Goal: Information Seeking & Learning: Learn about a topic

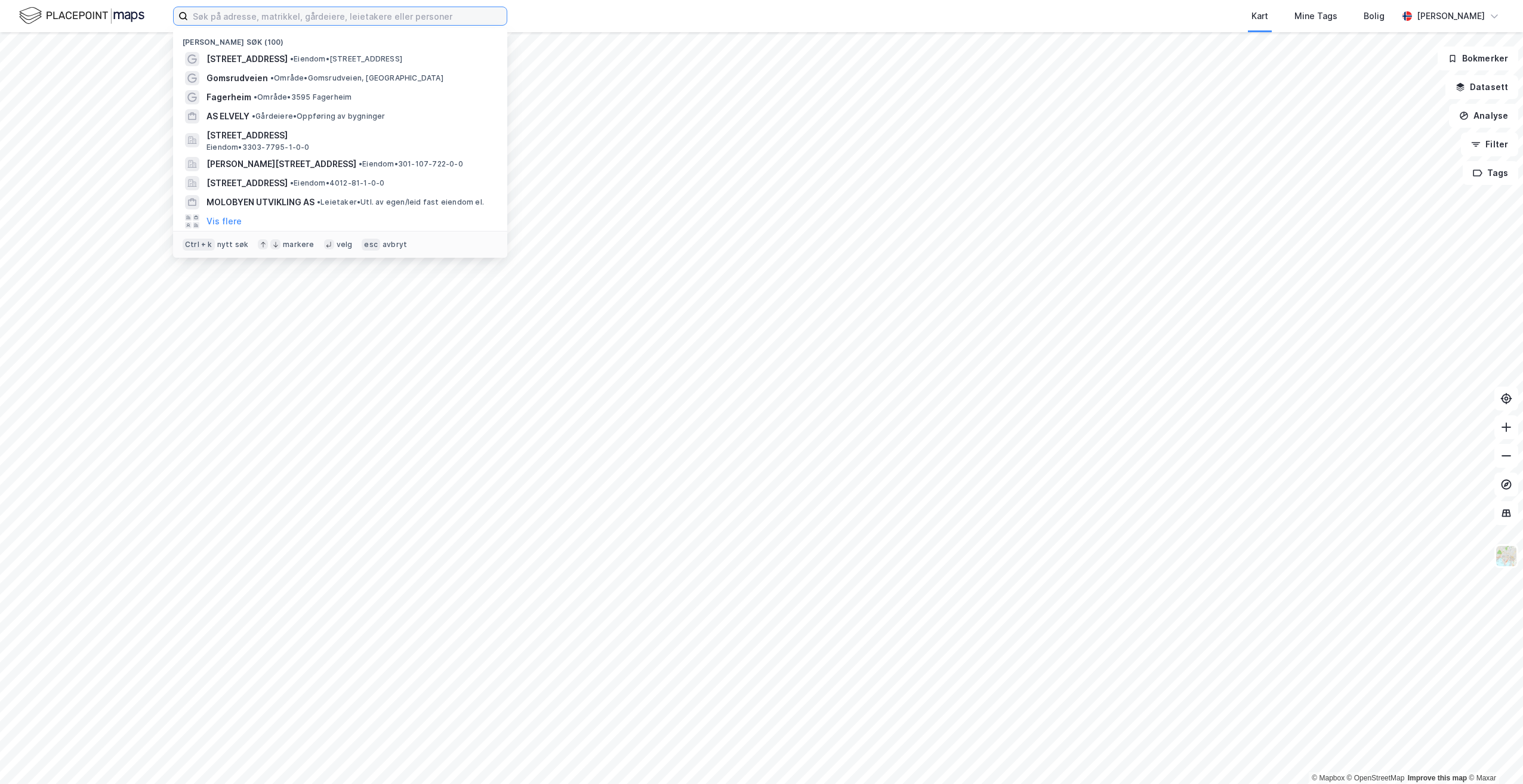
click at [229, 14] on input at bounding box center [347, 16] width 319 height 18
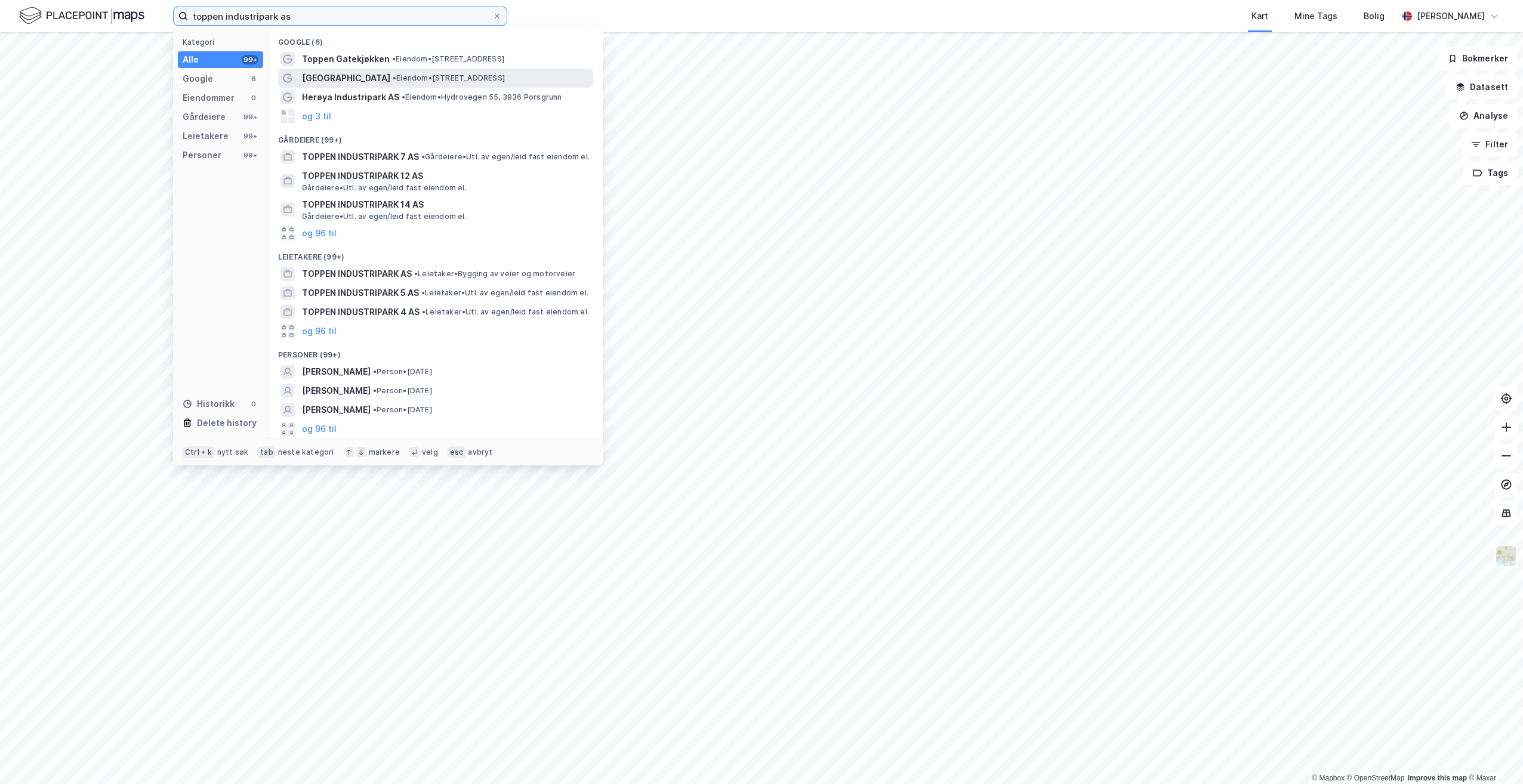
type input "toppen industripark as"
click at [352, 75] on span "[GEOGRAPHIC_DATA]" at bounding box center [346, 78] width 88 height 14
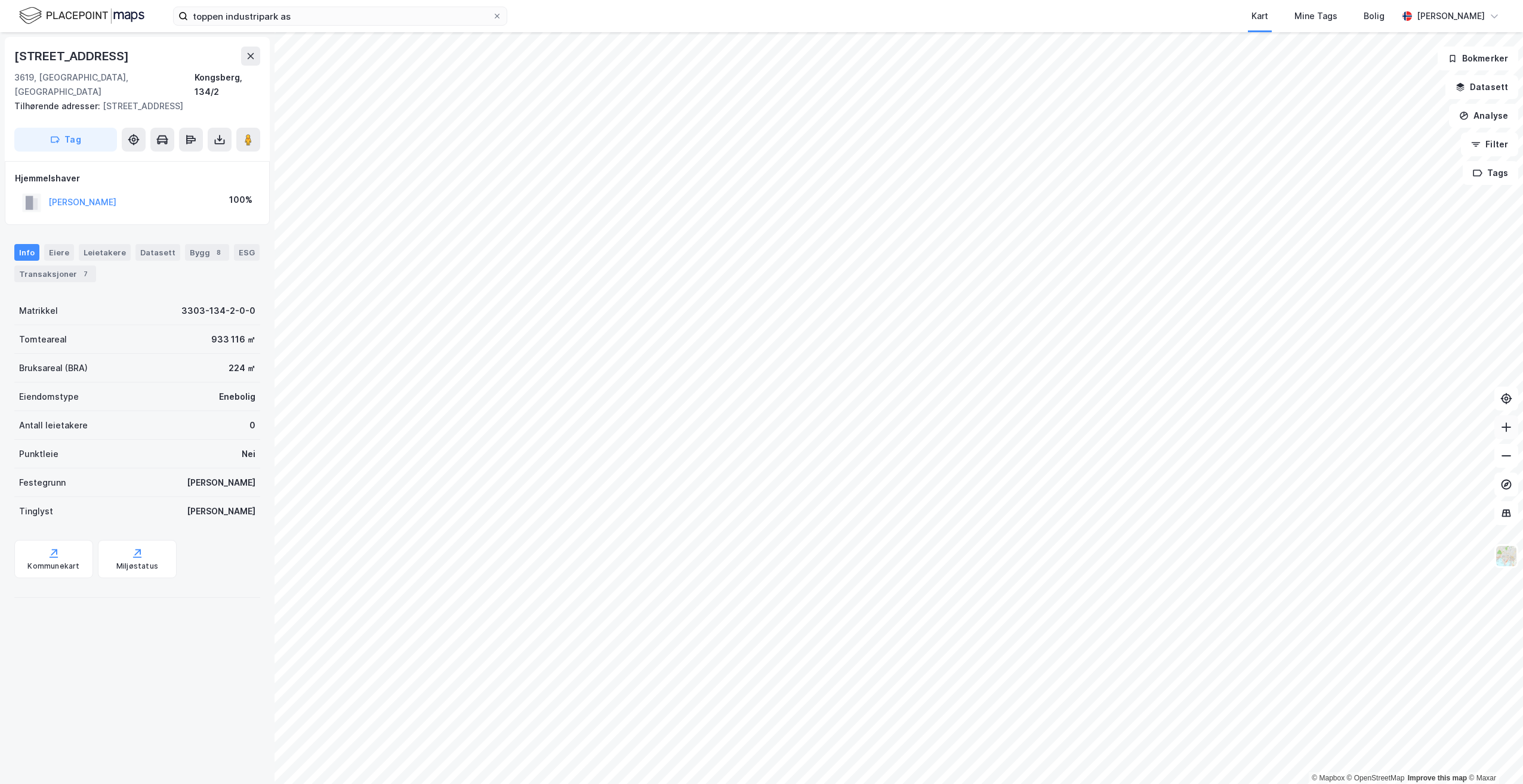
click at [1507, 428] on icon at bounding box center [1506, 427] width 12 height 12
click at [1508, 424] on icon at bounding box center [1506, 427] width 12 height 12
